Goal: Find specific page/section: Find specific page/section

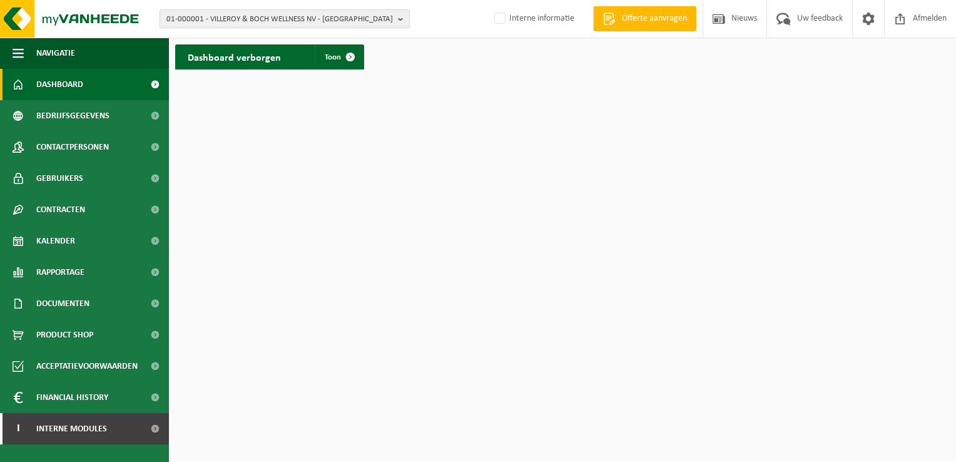
click at [405, 20] on b "button" at bounding box center [403, 19] width 11 height 18
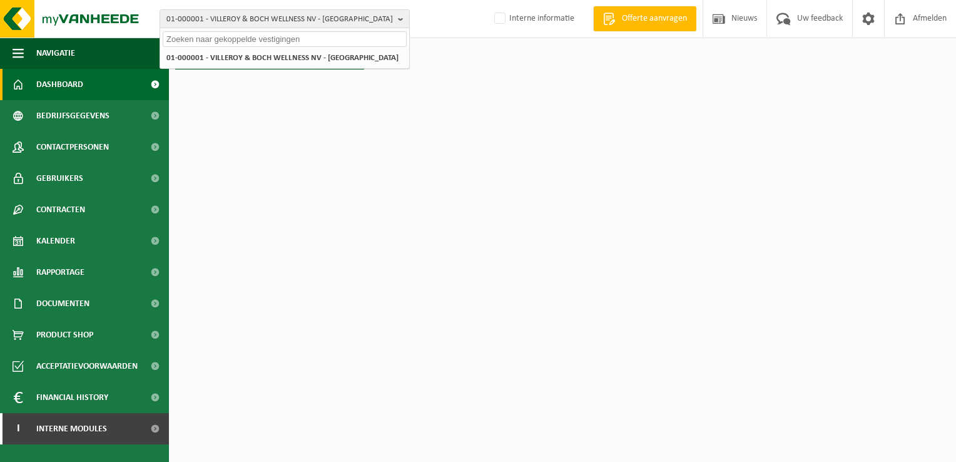
click at [337, 41] on input "text" at bounding box center [285, 39] width 244 height 16
paste input "01-000127"
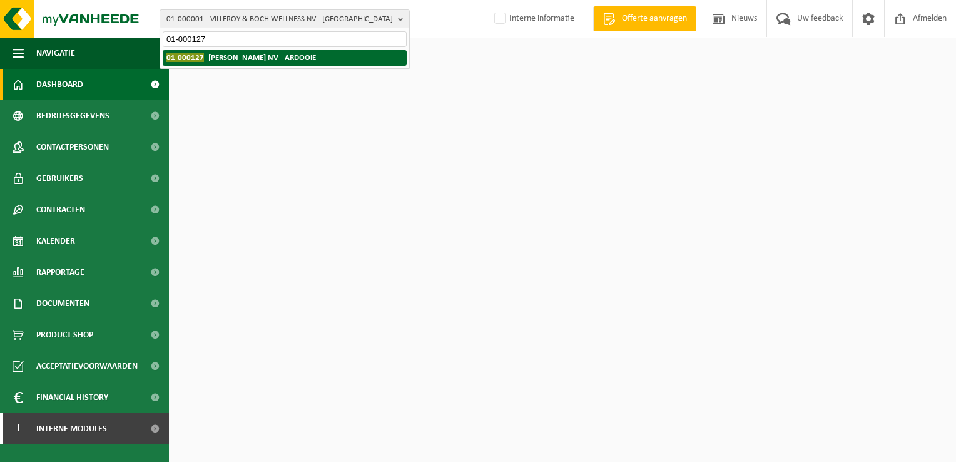
type input "01-000127"
click at [265, 59] on strong "01-000127 - DEBRUYNE NV - ARDOOIE" at bounding box center [241, 57] width 150 height 9
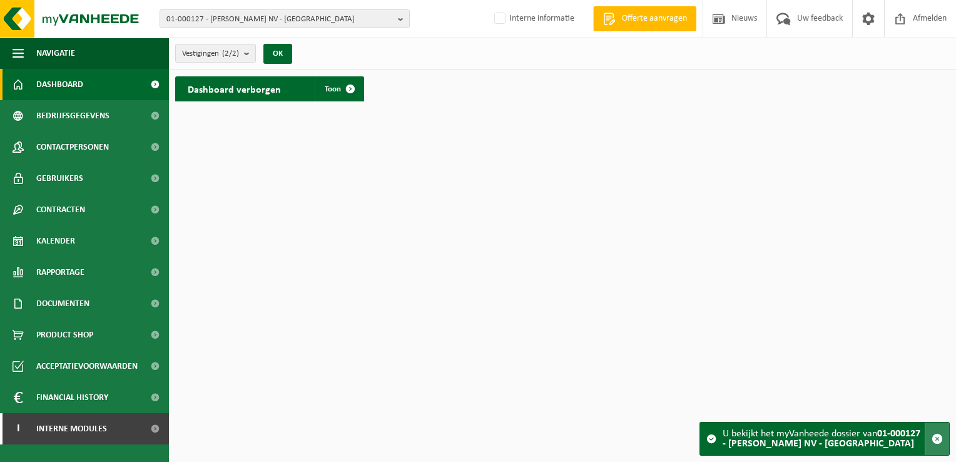
click at [934, 440] on span "button" at bounding box center [936, 438] width 11 height 11
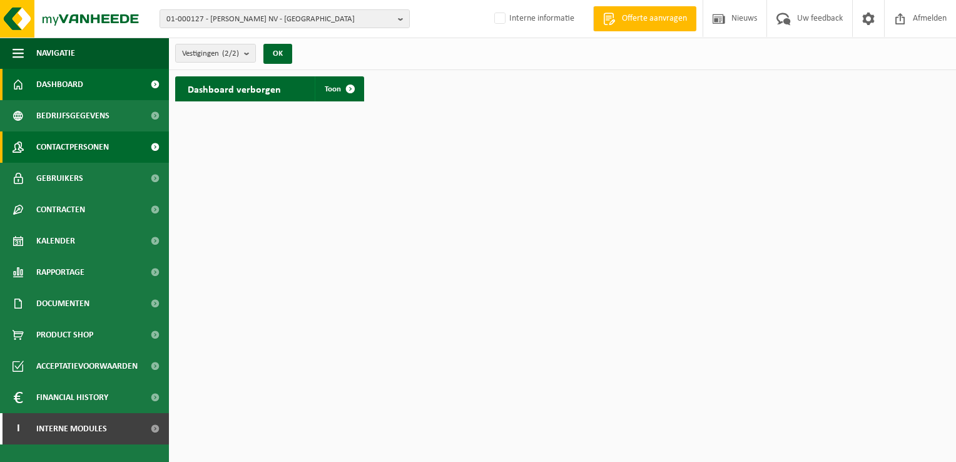
click at [74, 146] on span "Contactpersonen" at bounding box center [72, 146] width 73 height 31
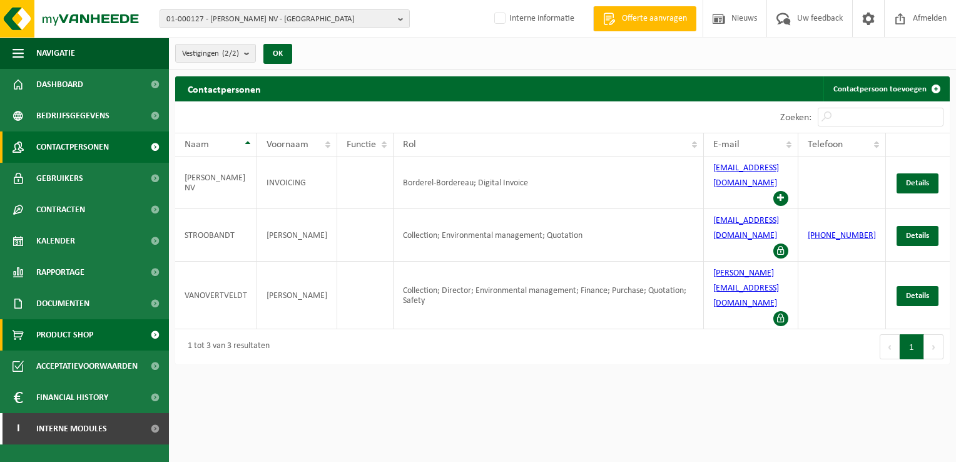
click at [68, 329] on span "Product Shop" at bounding box center [64, 334] width 57 height 31
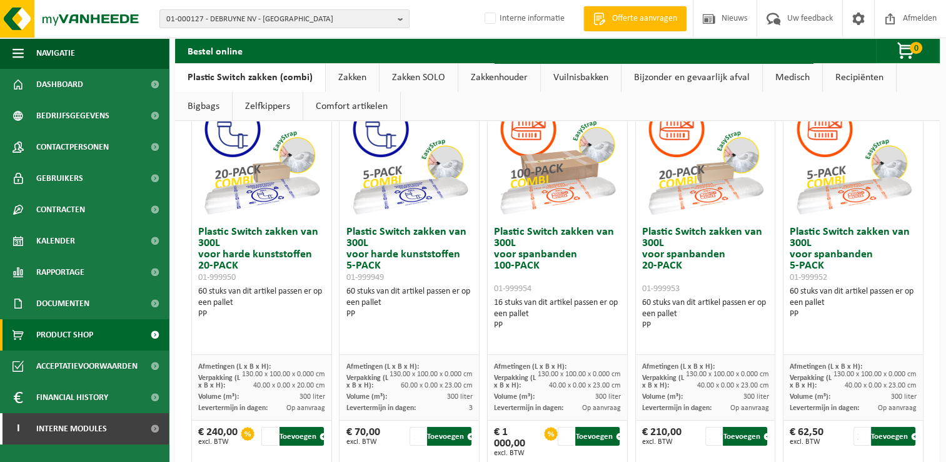
scroll to position [124, 0]
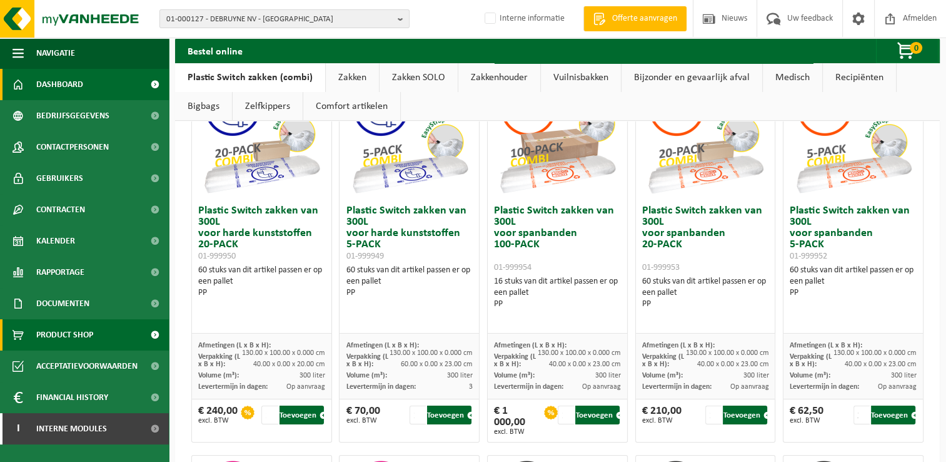
click at [65, 88] on span "Dashboard" at bounding box center [59, 84] width 47 height 31
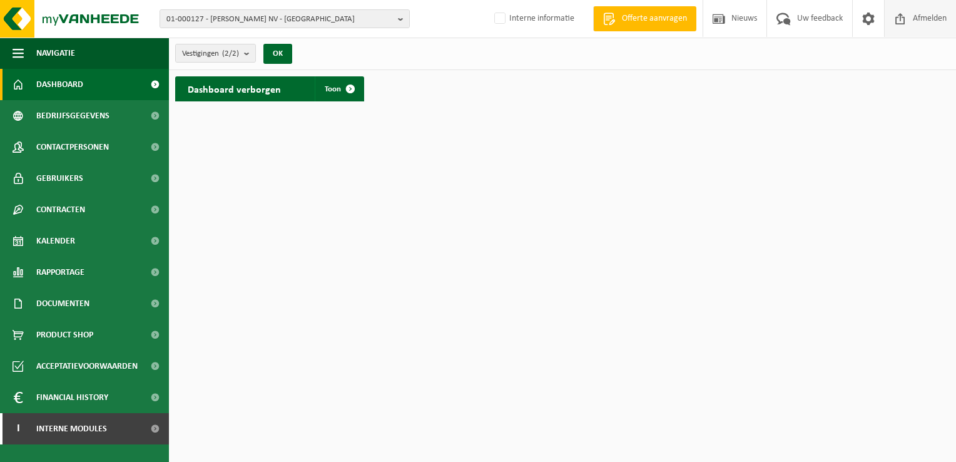
click at [925, 21] on span "Afmelden" at bounding box center [930, 18] width 40 height 37
